Goal: Check status

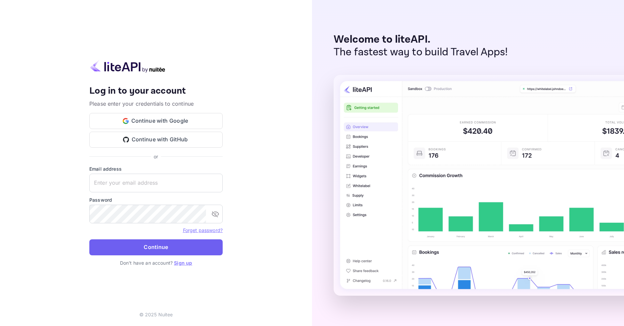
type input "[EMAIL_ADDRESS][DOMAIN_NAME]"
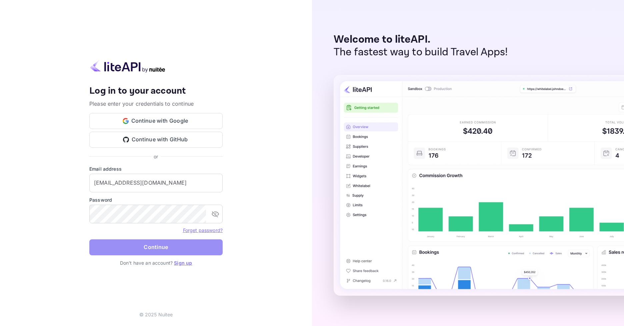
click at [133, 254] on button "Continue" at bounding box center [155, 247] width 133 height 16
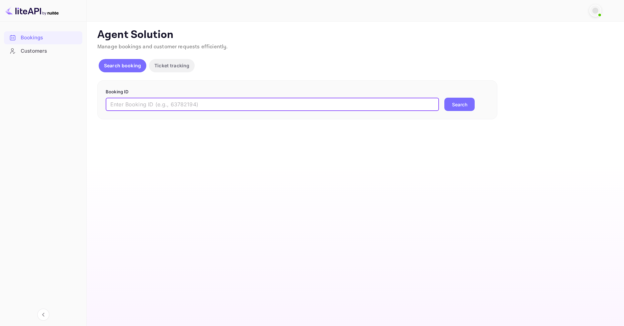
click at [179, 109] on input "text" at bounding box center [272, 104] width 333 height 13
paste input "9505866"
type input "9505866"
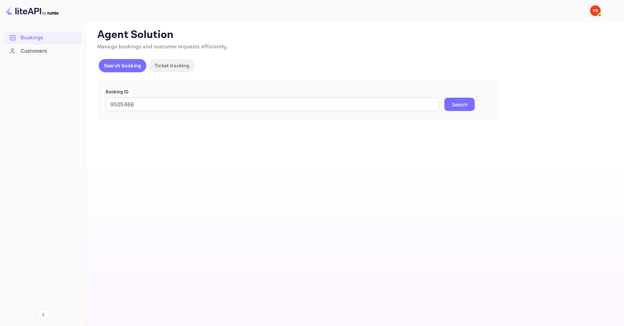
click at [458, 109] on button "Search" at bounding box center [459, 104] width 30 height 13
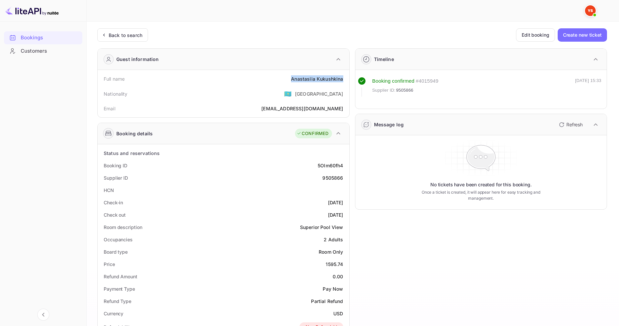
drag, startPoint x: 289, startPoint y: 78, endPoint x: 344, endPoint y: 79, distance: 55.0
click at [344, 79] on div "Full name [PERSON_NAME]" at bounding box center [223, 79] width 246 height 12
copy div "[PERSON_NAME]"
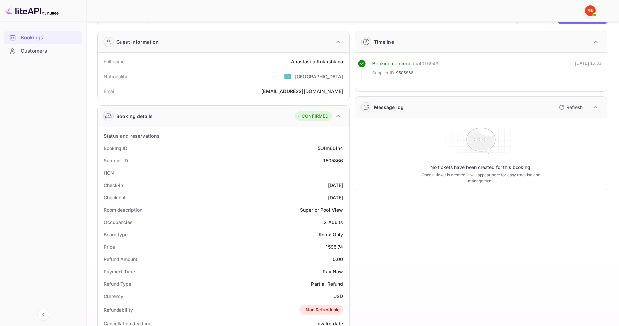
scroll to position [33, 0]
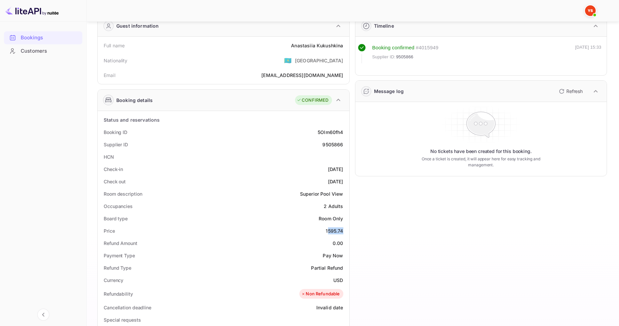
click at [342, 231] on div "1595.74" at bounding box center [334, 230] width 17 height 7
click at [345, 237] on div "Refund Amount 0.00" at bounding box center [223, 243] width 246 height 12
drag, startPoint x: 317, startPoint y: 230, endPoint x: 343, endPoint y: 231, distance: 26.0
click at [343, 231] on div "Price 1595.74" at bounding box center [223, 231] width 246 height 12
copy div "1595.74"
